Goal: Find specific page/section: Find specific page/section

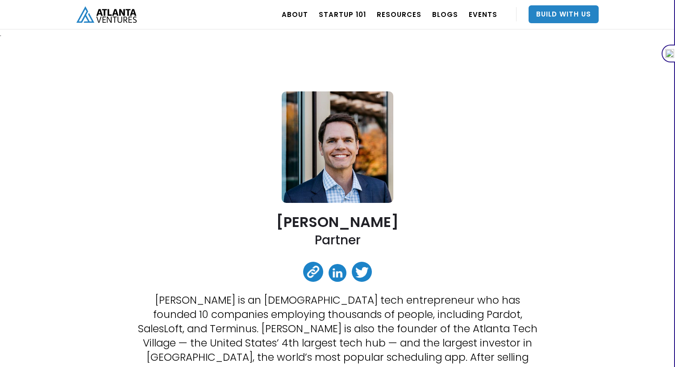
click at [337, 270] on link at bounding box center [338, 273] width 18 height 18
click at [341, 14] on link "Startup 101" at bounding box center [342, 14] width 47 height 25
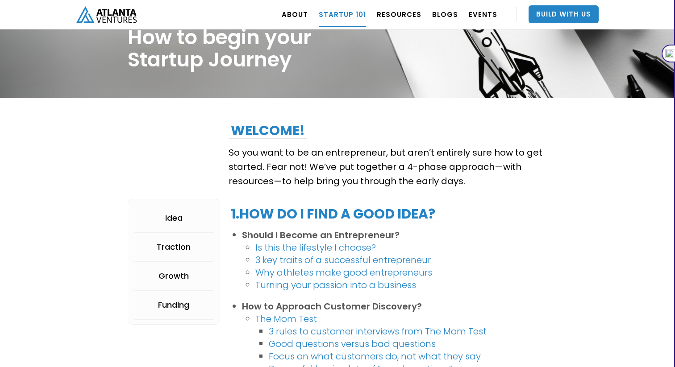
scroll to position [70, 0]
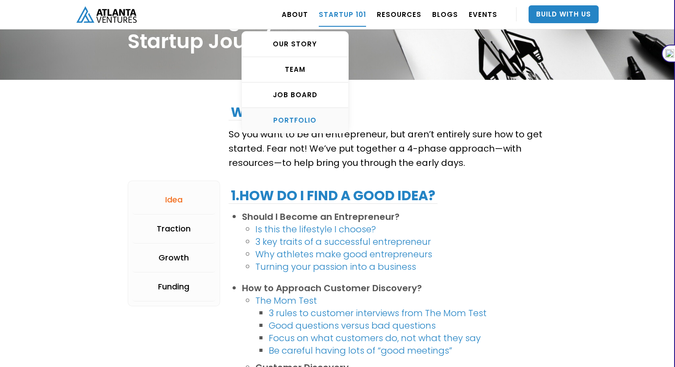
click at [296, 116] on div "PORTFOLIO" at bounding box center [295, 120] width 106 height 9
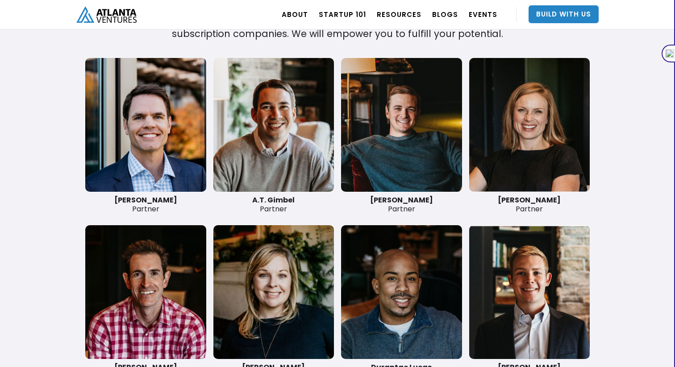
scroll to position [2076, 0]
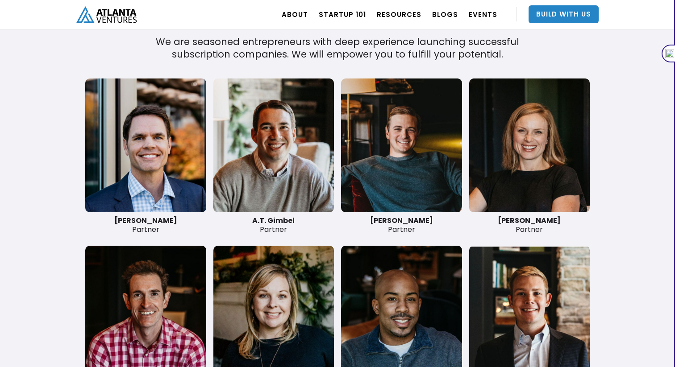
click at [293, 167] on link at bounding box center [273, 146] width 121 height 134
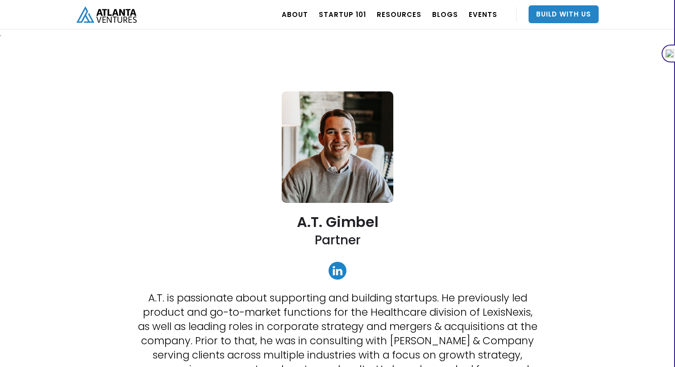
click at [335, 266] on link at bounding box center [338, 271] width 18 height 18
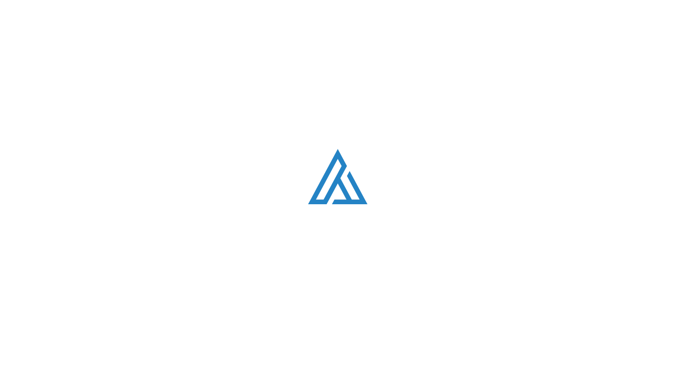
scroll to position [2076, 0]
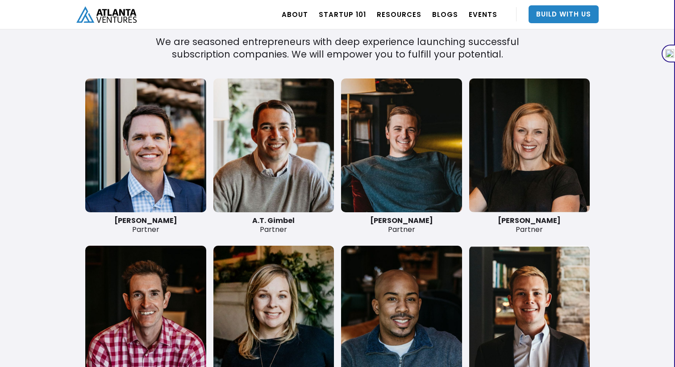
click at [143, 173] on link at bounding box center [145, 146] width 121 height 134
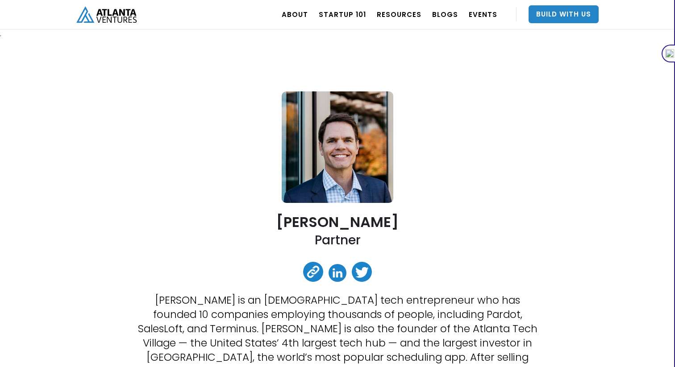
click at [339, 277] on link at bounding box center [338, 273] width 18 height 18
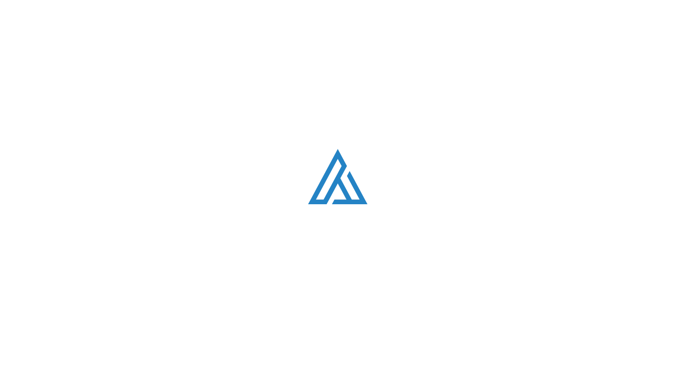
scroll to position [2076, 0]
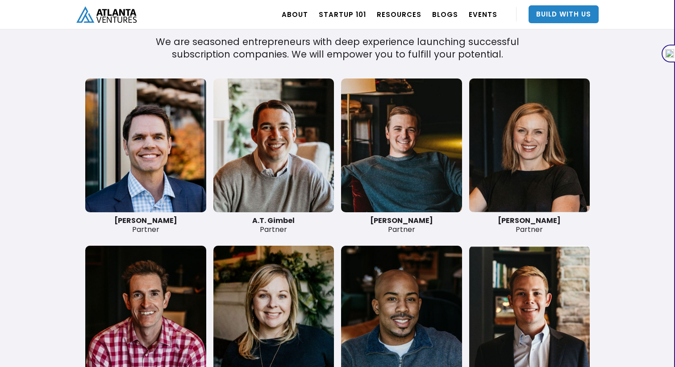
click at [433, 180] on link at bounding box center [401, 146] width 121 height 134
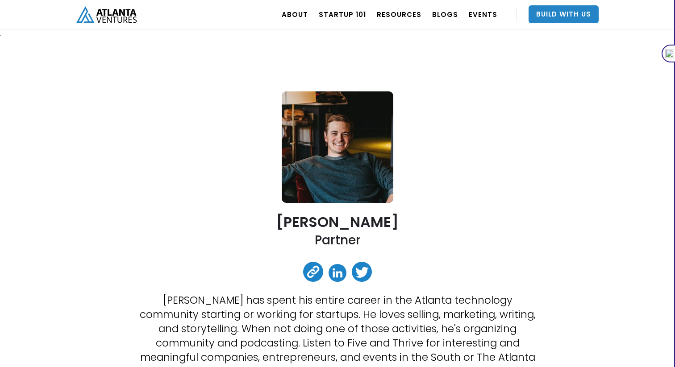
click at [337, 271] on link at bounding box center [338, 273] width 18 height 18
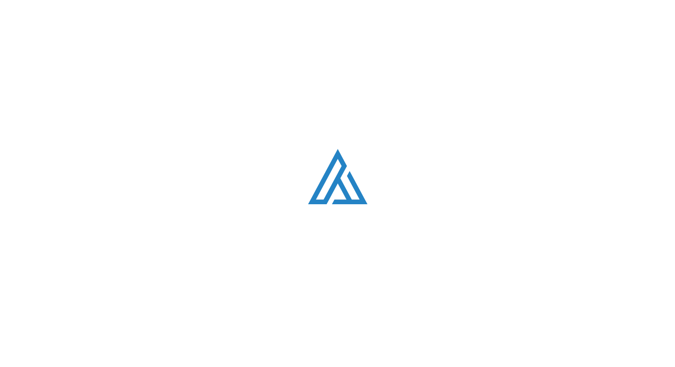
scroll to position [2076, 0]
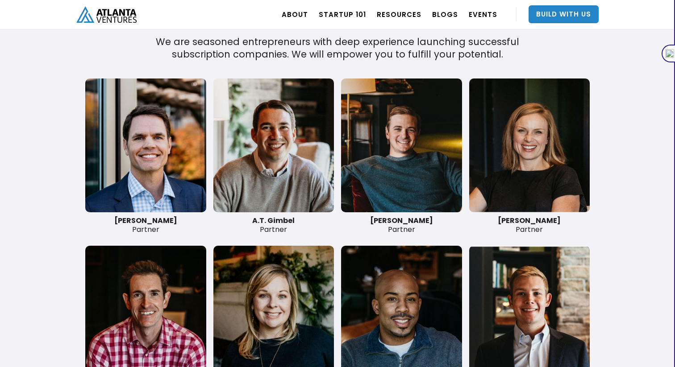
click at [541, 172] on link at bounding box center [529, 146] width 121 height 134
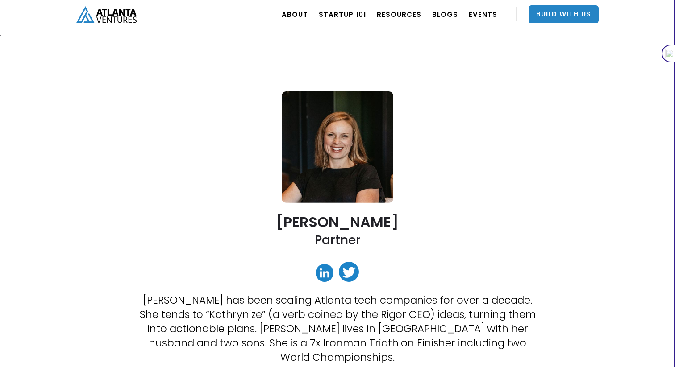
click at [321, 274] on link at bounding box center [325, 273] width 18 height 18
